Goal: Navigation & Orientation: Find specific page/section

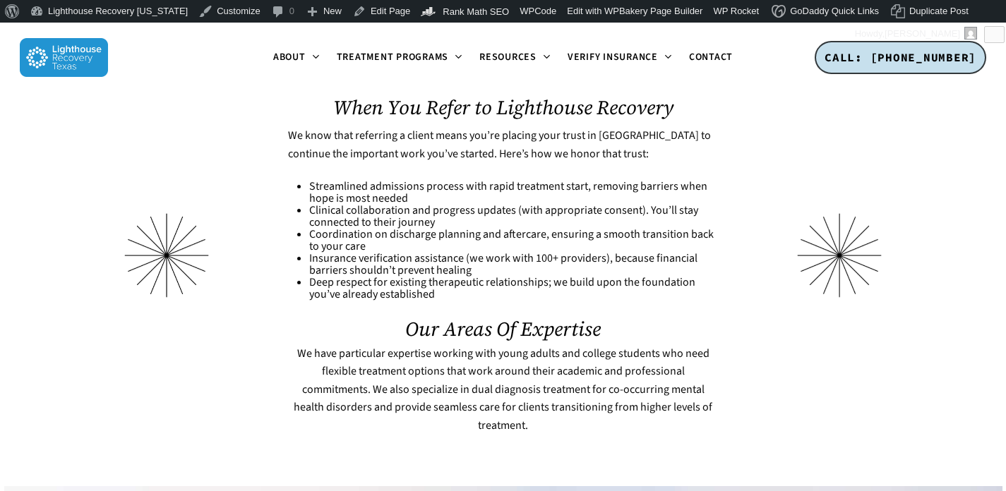
scroll to position [1296, 0]
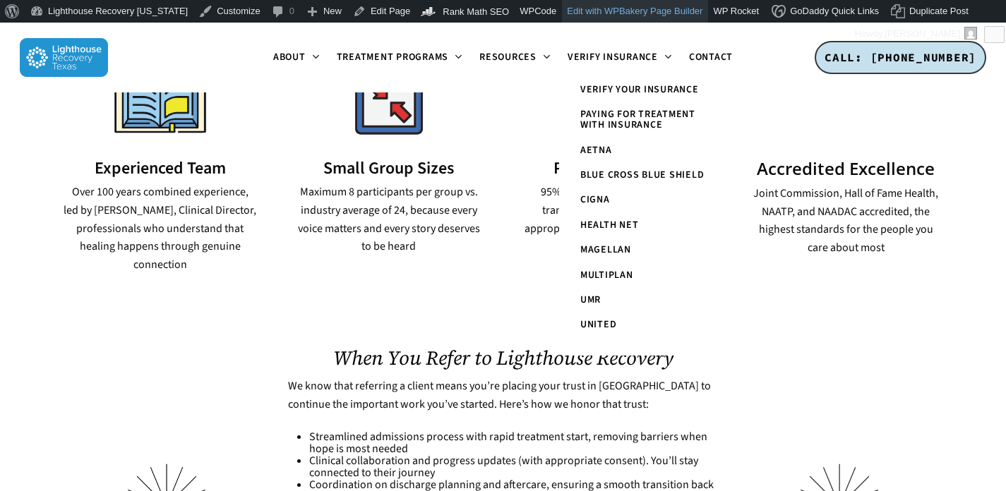
click at [597, 9] on link "Edit with WPBakery Page Builder" at bounding box center [635, 11] width 146 height 23
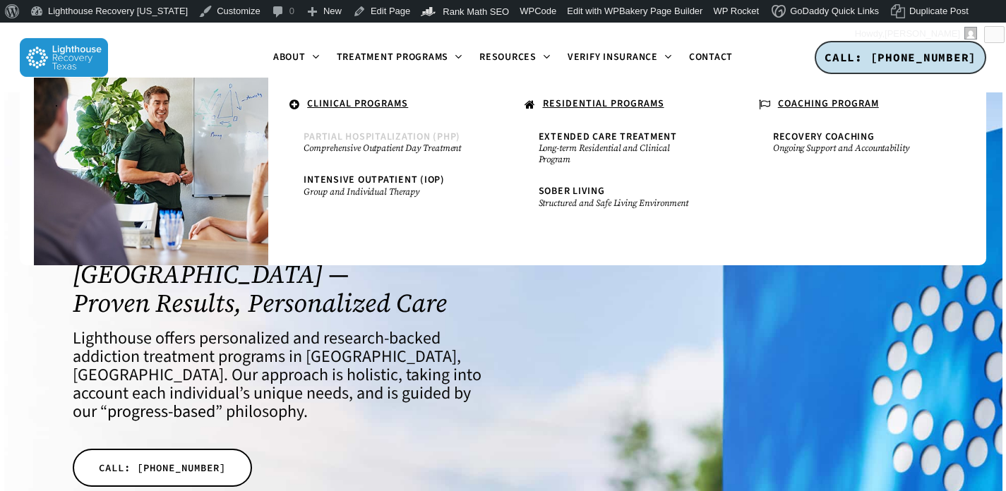
click at [365, 138] on span "Partial Hospitalization (PHP)" at bounding box center [382, 137] width 157 height 14
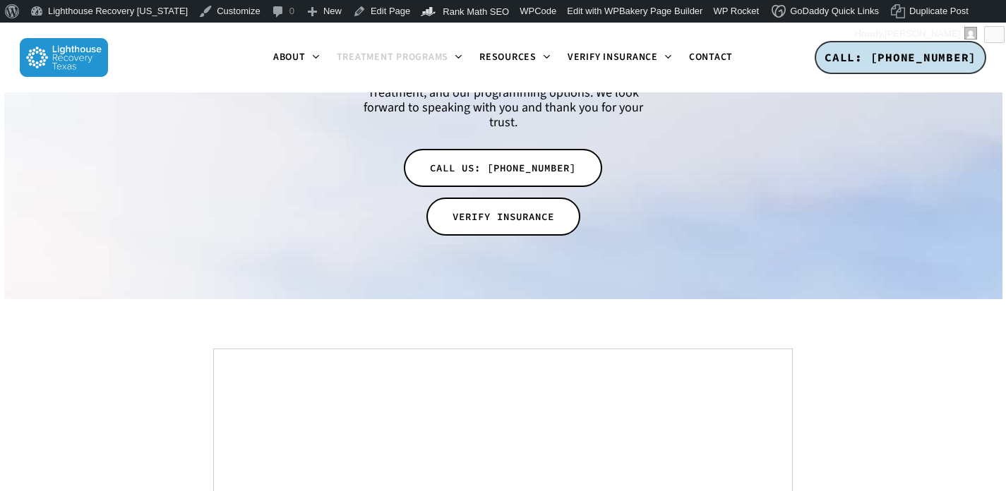
scroll to position [6956, 0]
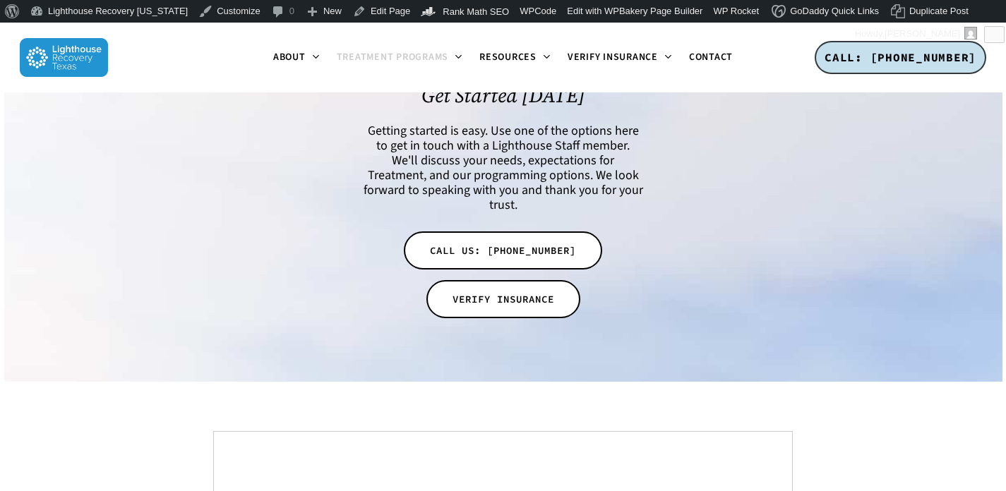
click at [60, 60] on img at bounding box center [64, 57] width 88 height 39
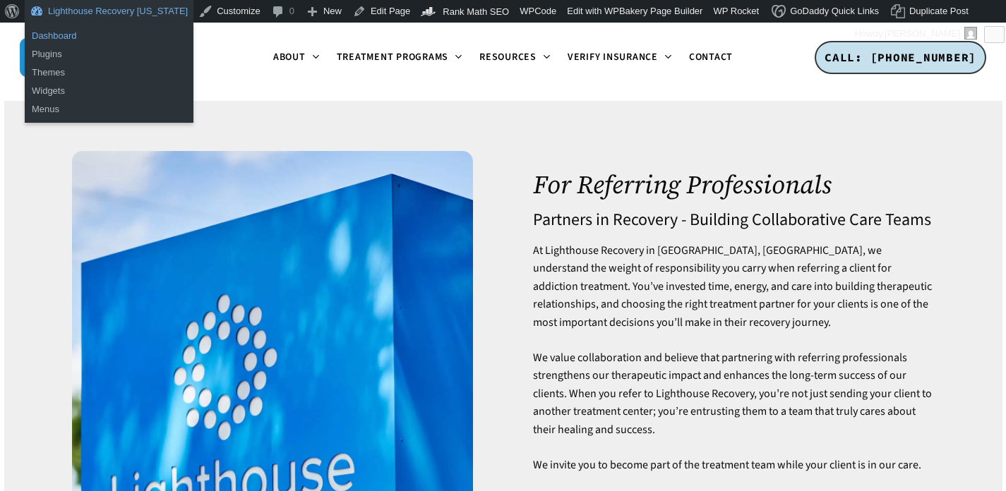
click at [63, 37] on link "Dashboard" at bounding box center [109, 36] width 169 height 18
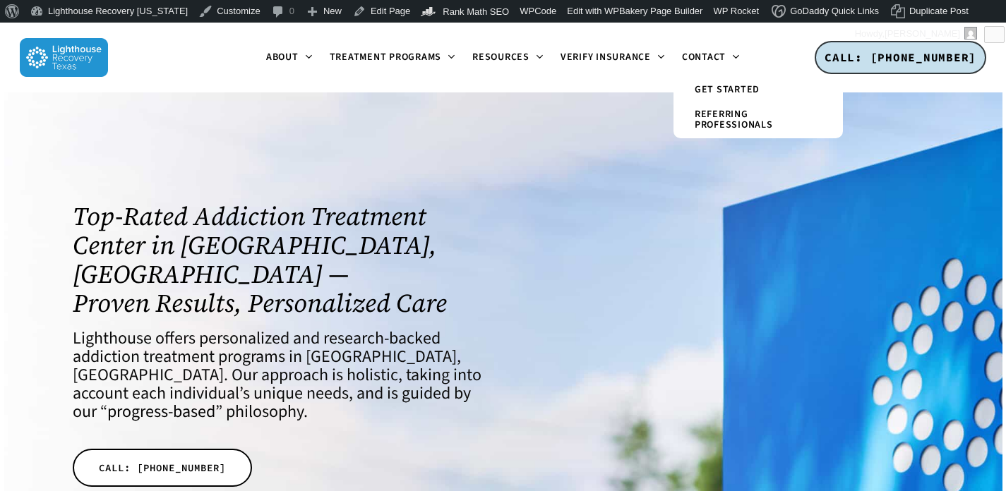
click at [710, 90] on span "Get Started" at bounding box center [727, 90] width 65 height 14
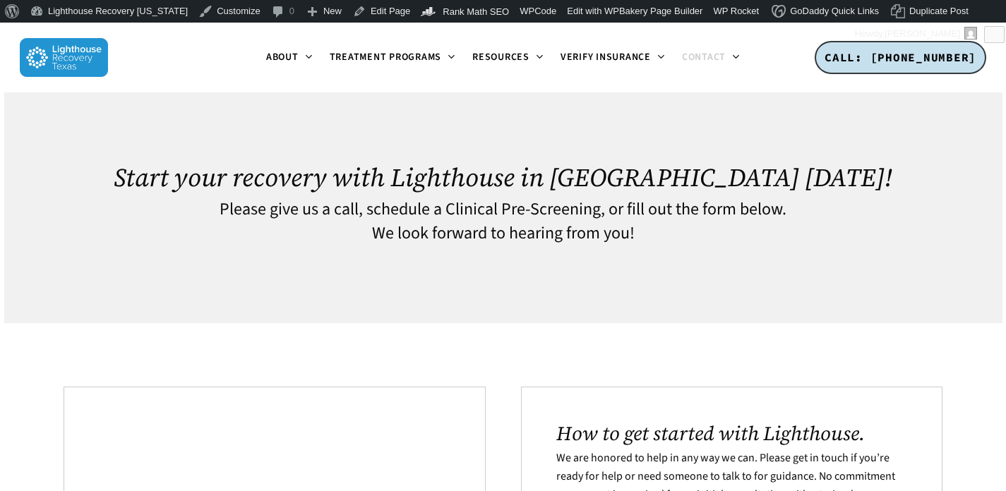
scroll to position [13, 0]
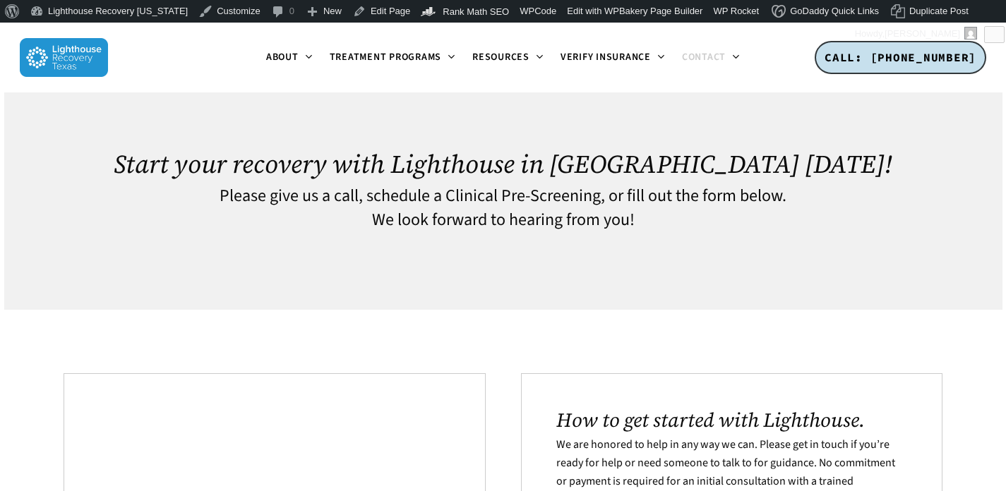
click at [717, 59] on span "Contact" at bounding box center [704, 57] width 44 height 14
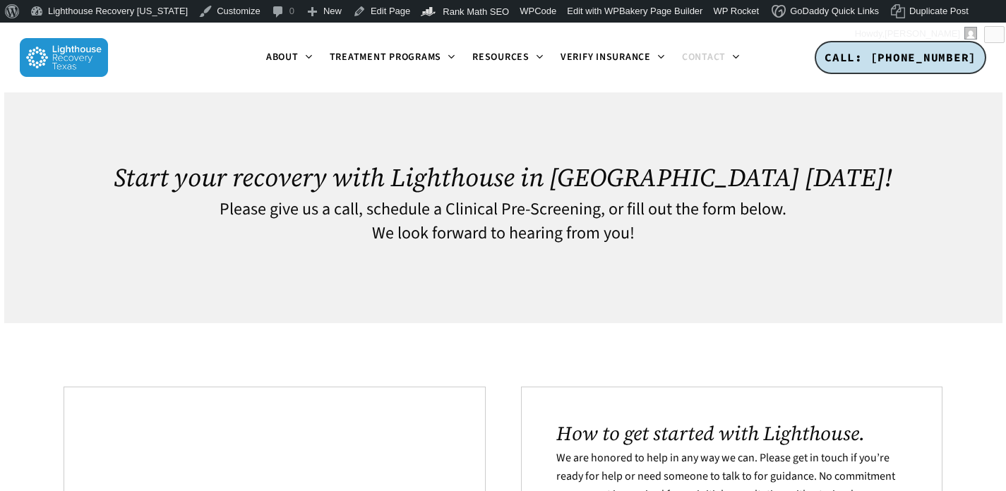
click at [72, 52] on img at bounding box center [64, 57] width 88 height 39
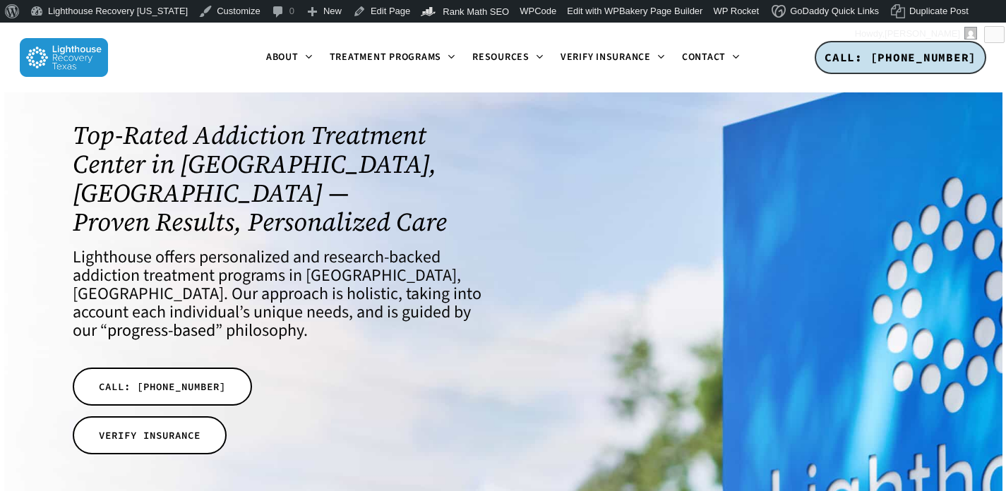
scroll to position [297, 0]
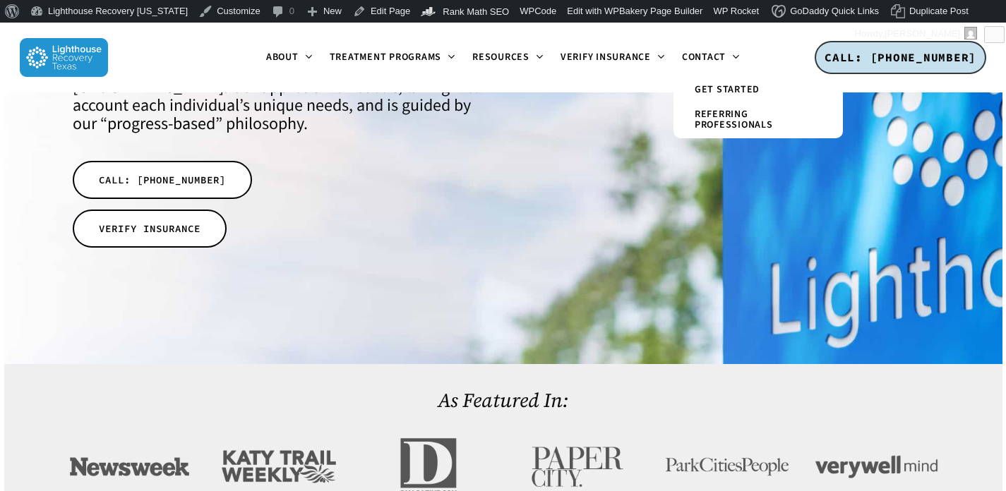
click at [717, 124] on span "Referring Professionals" at bounding box center [734, 119] width 78 height 25
